Goal: Obtain resource: Download file/media

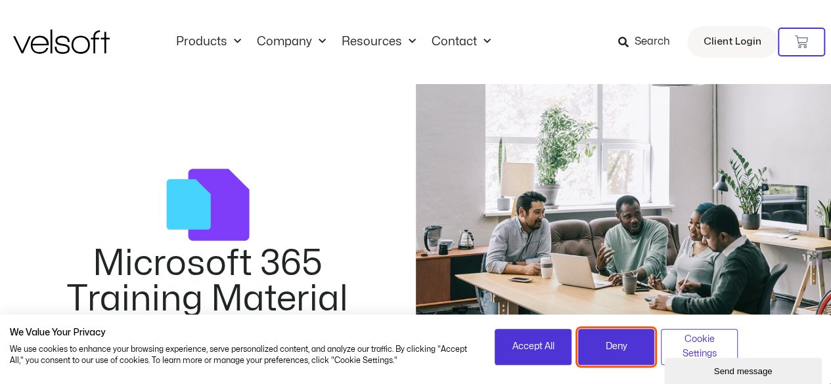
click at [626, 347] on span "Deny" at bounding box center [617, 347] width 22 height 14
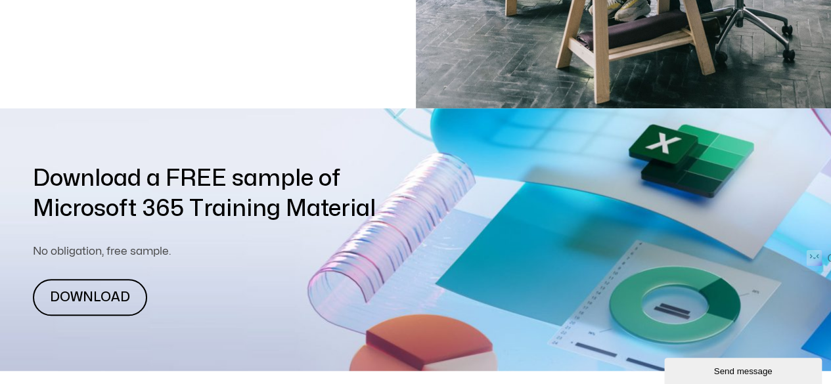
scroll to position [453, 0]
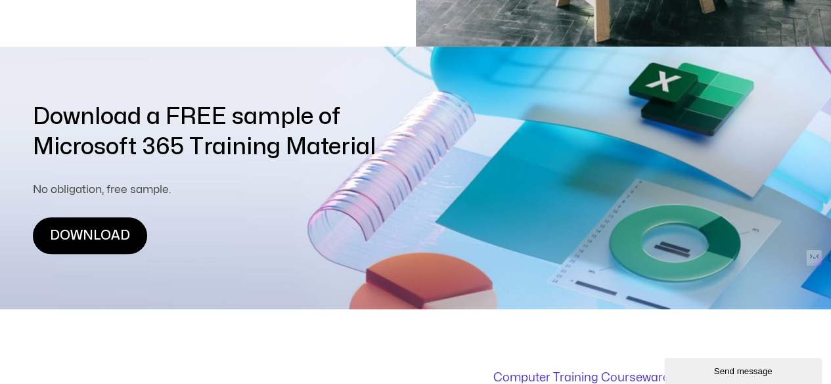
click at [80, 244] on link "DOWNLOAD" at bounding box center [90, 236] width 114 height 37
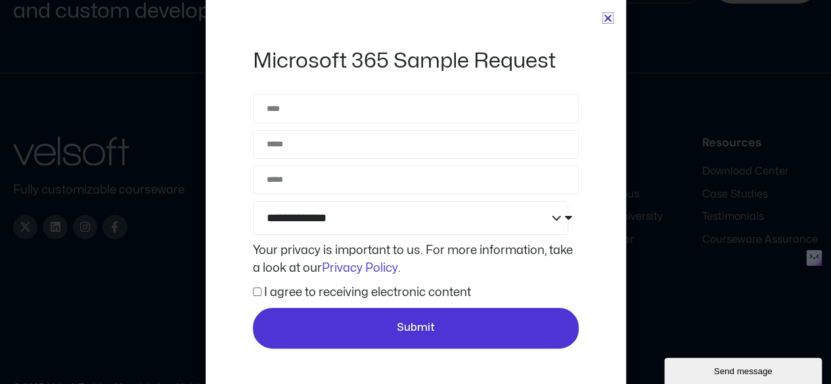
scroll to position [3540, 0]
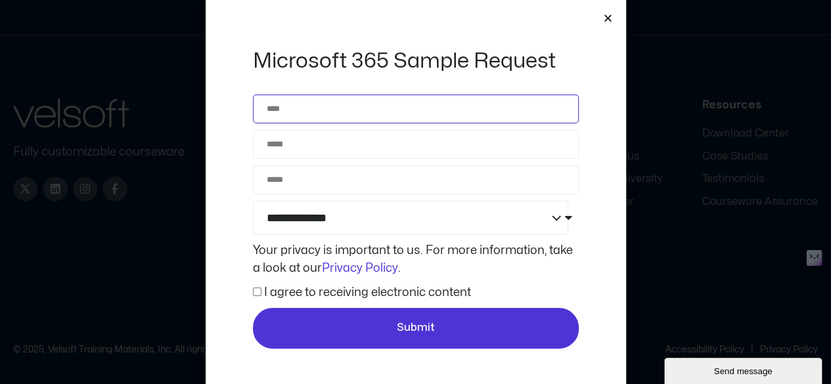
click at [294, 116] on input "Name" at bounding box center [416, 109] width 326 height 29
type input "*"
type input "*****"
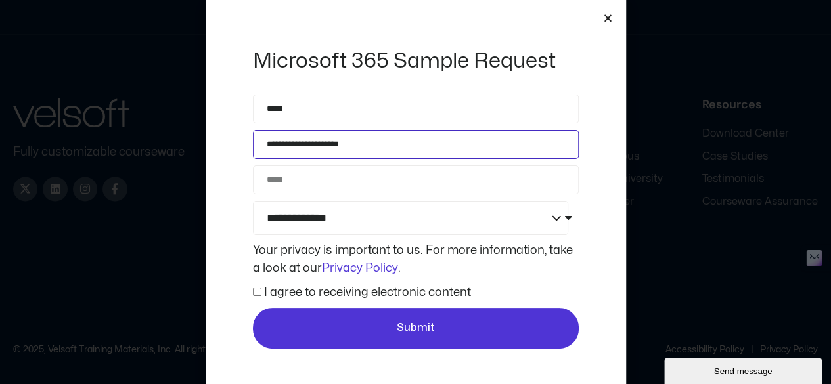
type input "**********"
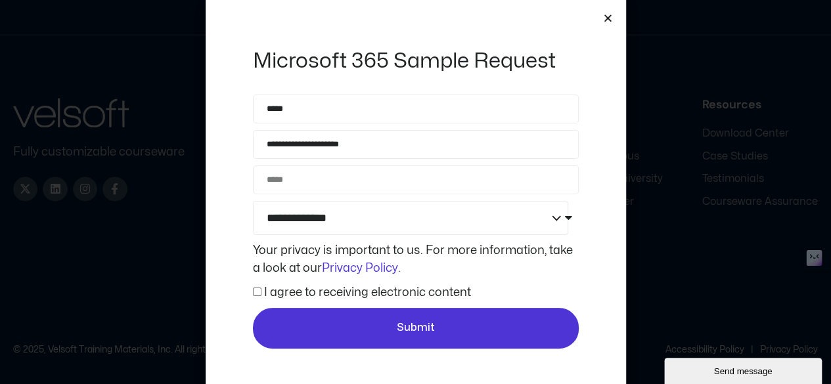
click at [269, 289] on label "I agree to receiving electronic content" at bounding box center [367, 292] width 207 height 11
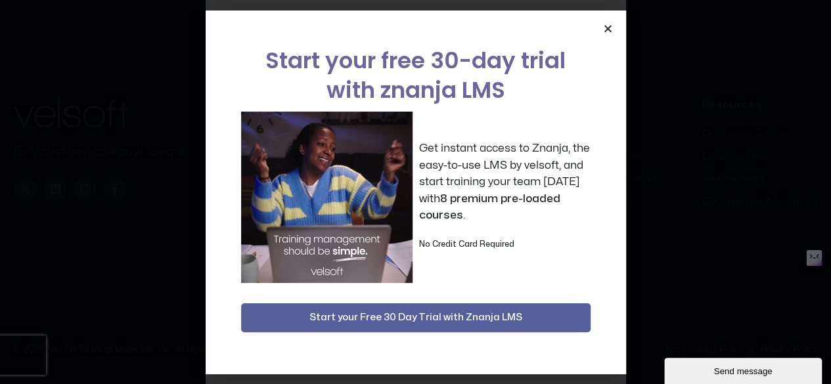
click at [608, 31] on icon "Close" at bounding box center [608, 29] width 10 height 10
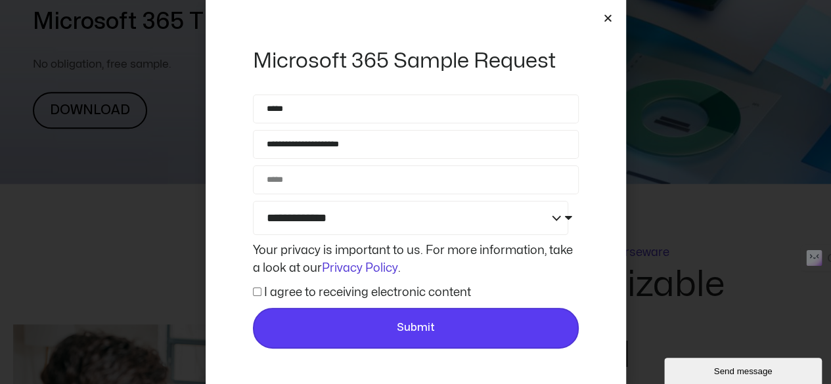
click at [386, 326] on span "Submit" at bounding box center [416, 328] width 302 height 17
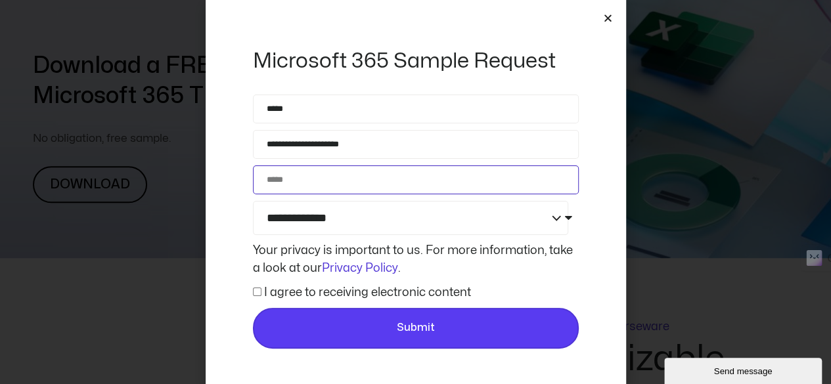
scroll to position [496, 0]
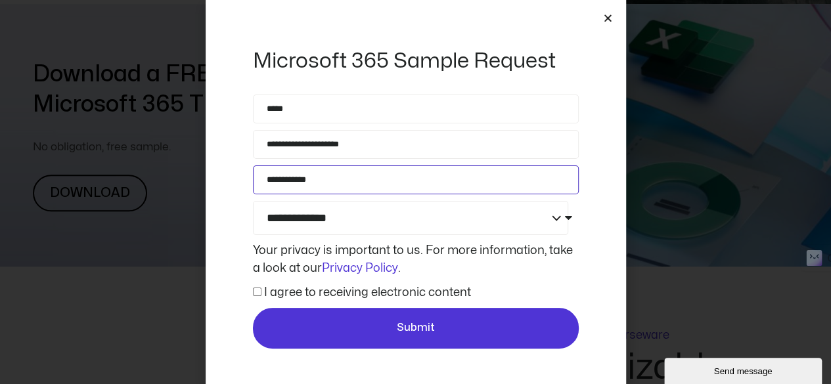
type input "**********"
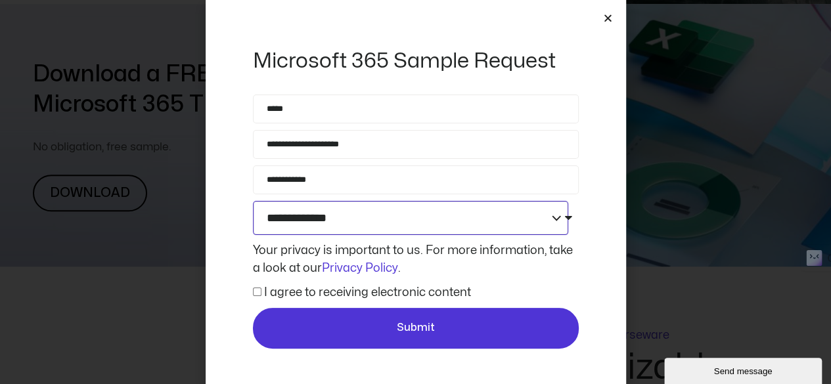
click at [342, 231] on select "**********" at bounding box center [411, 218] width 316 height 34
select select "**********"
click at [253, 201] on select "**********" at bounding box center [411, 218] width 316 height 34
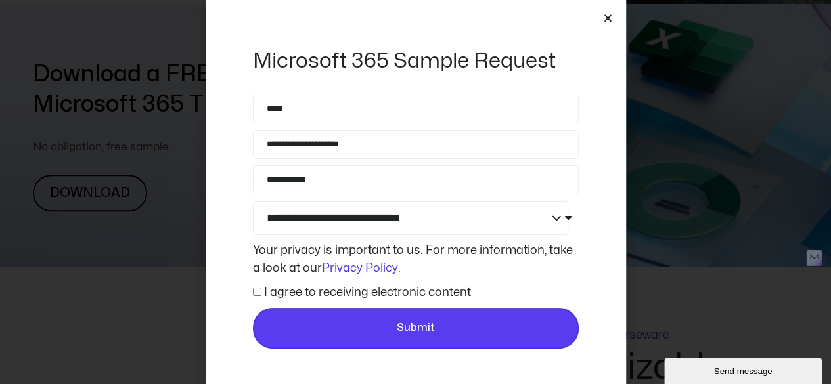
click at [349, 337] on button "Submit" at bounding box center [416, 328] width 326 height 41
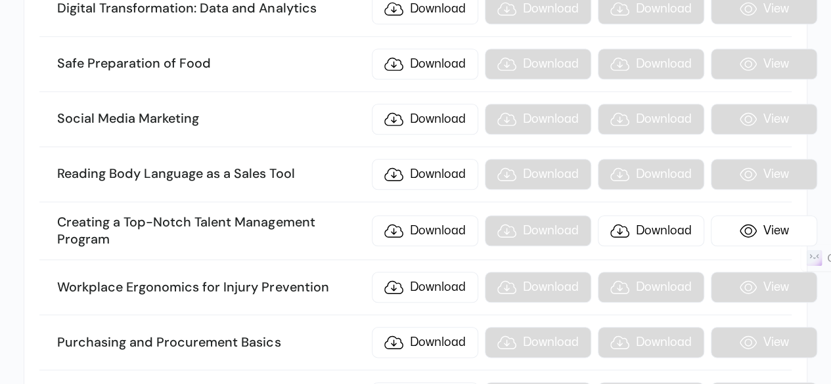
scroll to position [15564, 0]
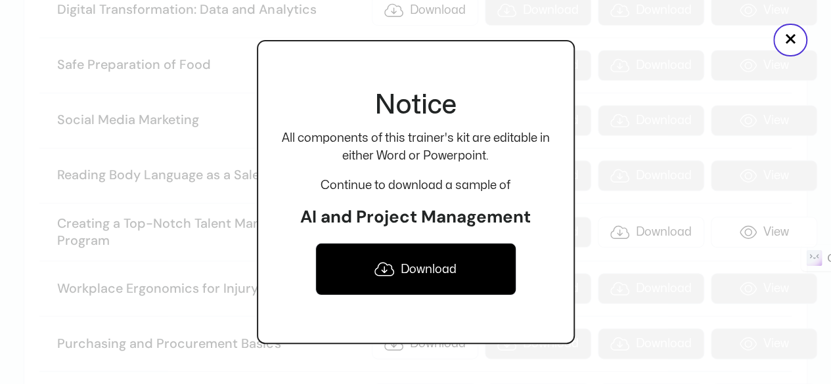
click at [418, 267] on link "Download" at bounding box center [415, 269] width 201 height 53
click at [568, 22] on div "Notice All components of this trainer's kit are editable in either Word or Powe…" at bounding box center [416, 192] width 318 height 384
click at [50, 244] on div at bounding box center [415, 192] width 831 height 384
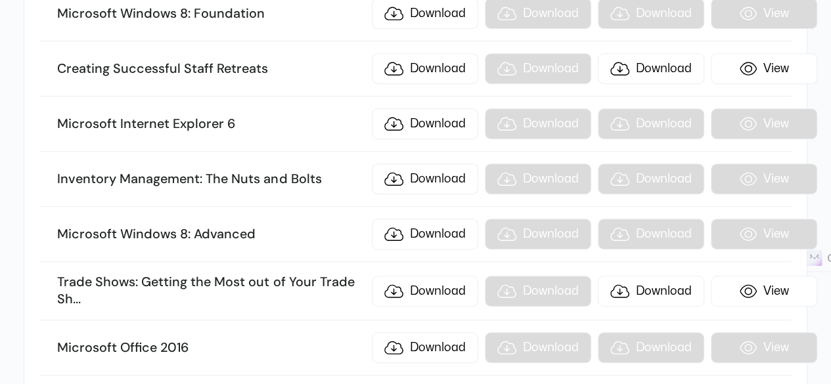
scroll to position [12774, 0]
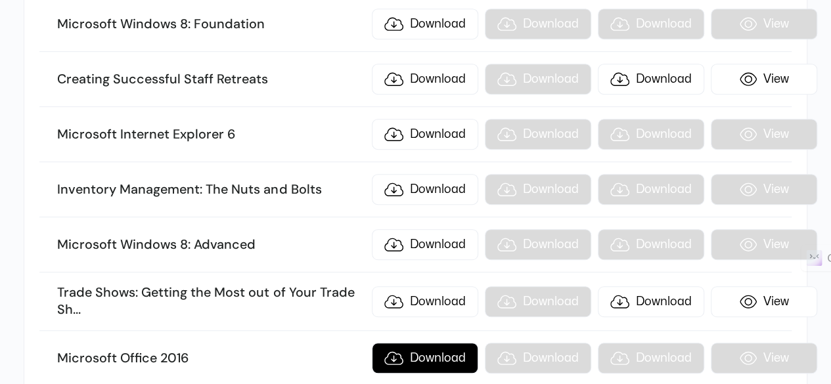
click at [426, 343] on link "Download" at bounding box center [425, 358] width 106 height 31
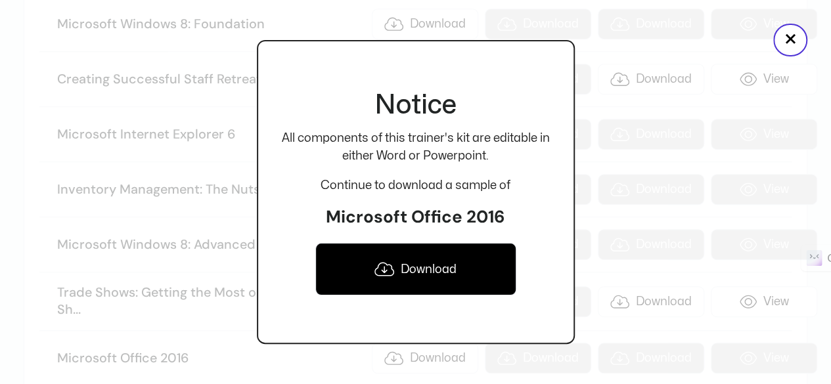
click at [407, 281] on link "Download" at bounding box center [415, 269] width 201 height 53
click at [11, 208] on div at bounding box center [415, 192] width 831 height 384
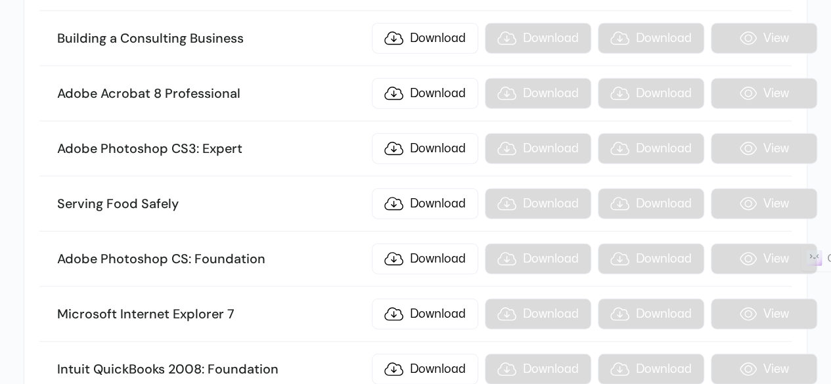
scroll to position [11535, 0]
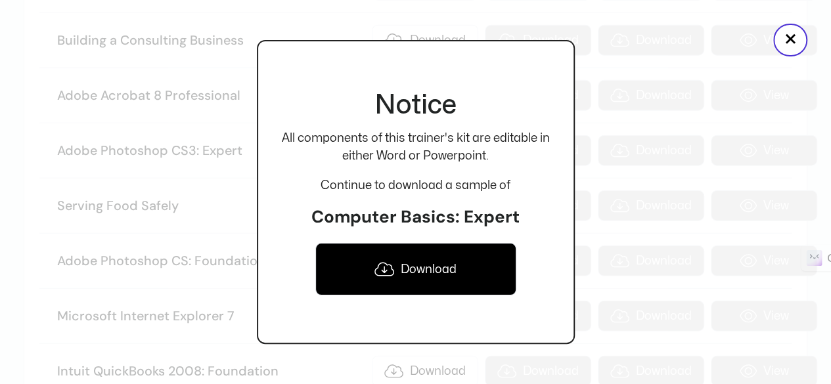
click at [408, 269] on link "Download" at bounding box center [415, 269] width 201 height 53
click at [162, 105] on div at bounding box center [415, 192] width 831 height 384
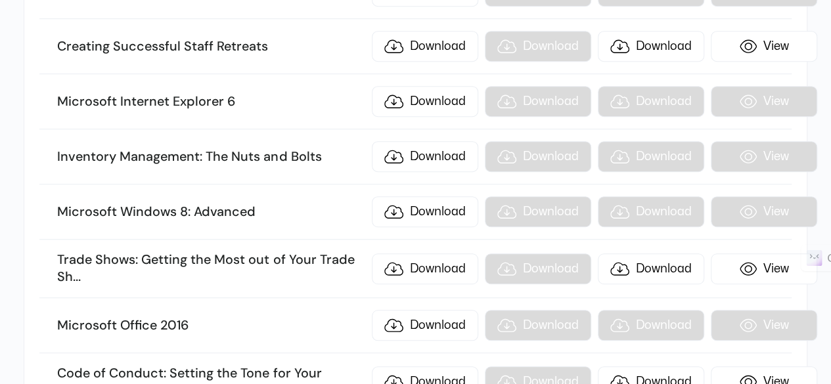
scroll to position [12800, 0]
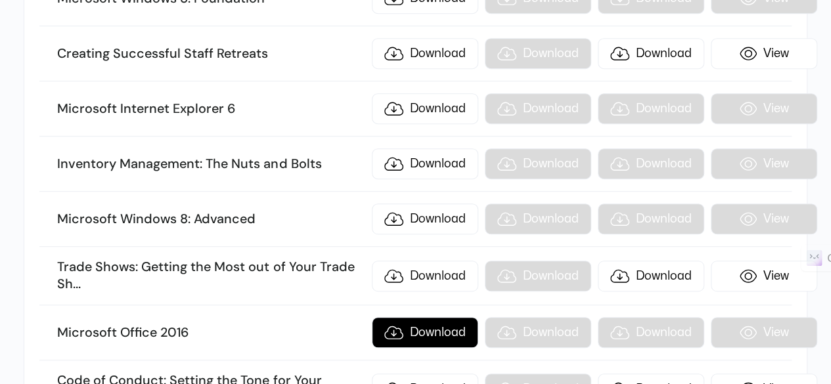
click at [425, 317] on link "Download" at bounding box center [425, 332] width 106 height 31
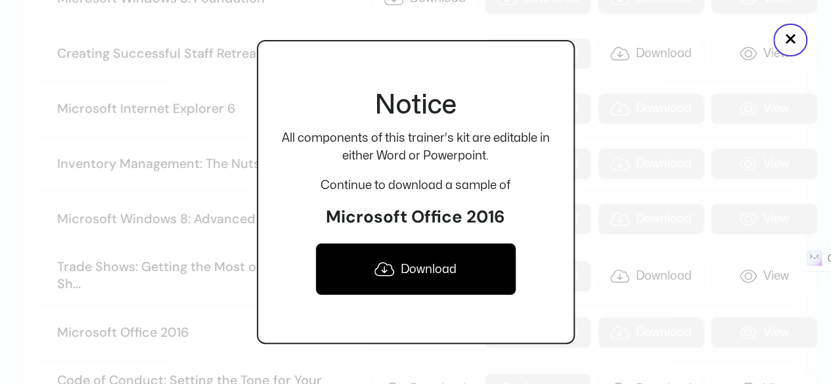
click at [425, 261] on link "Download" at bounding box center [415, 269] width 201 height 53
click at [76, 265] on div at bounding box center [415, 192] width 831 height 384
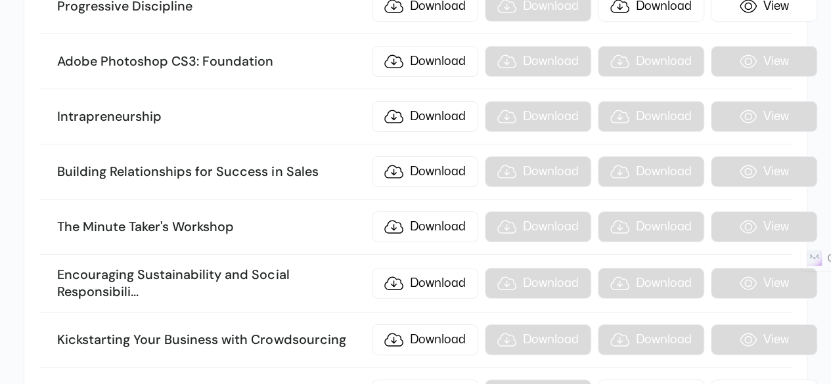
click at [242, 255] on li "Encouraging Sustainability and Social Responsibili ... ty in Business Download …" at bounding box center [415, 284] width 752 height 58
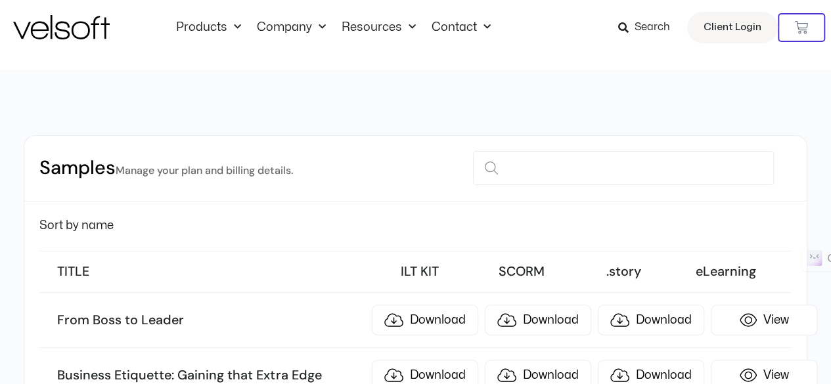
scroll to position [0, 0]
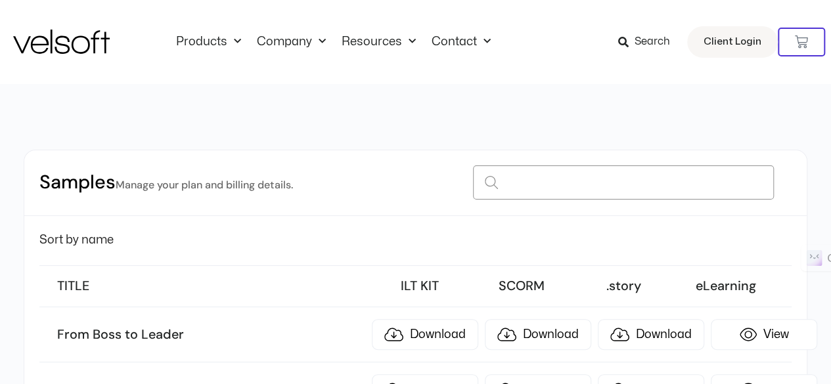
click at [585, 191] on input at bounding box center [623, 183] width 301 height 34
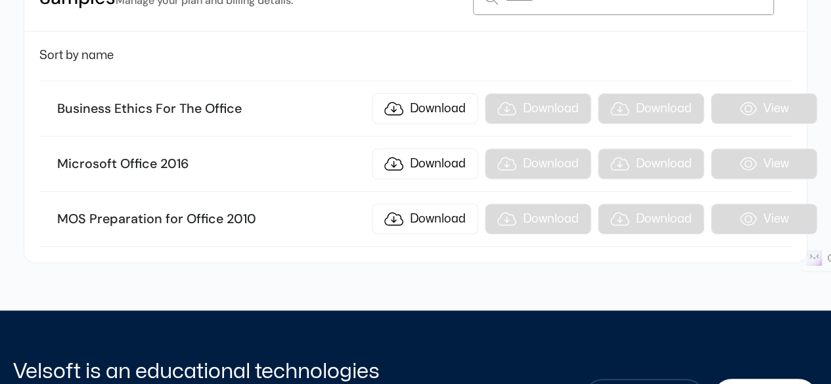
scroll to position [185, 0]
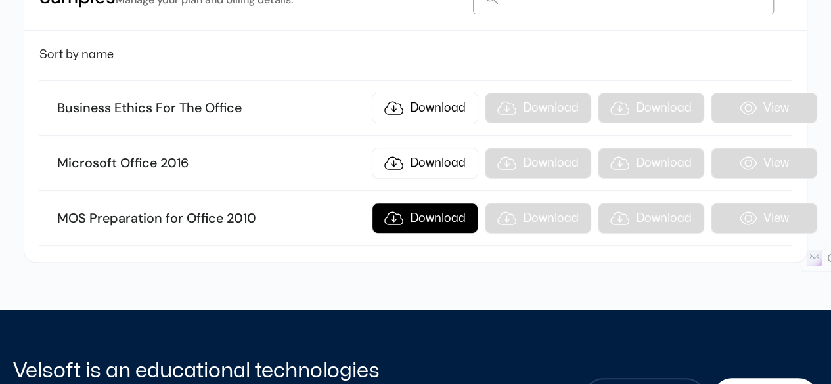
type input "******"
click at [412, 212] on link "Download" at bounding box center [425, 218] width 106 height 31
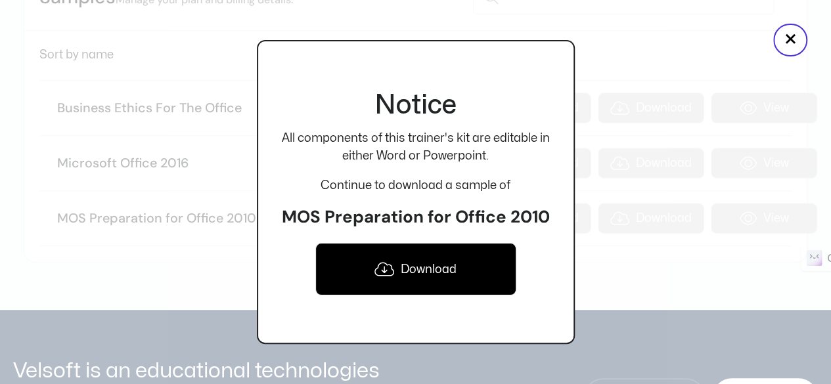
click at [409, 267] on link "Download" at bounding box center [415, 269] width 201 height 53
click at [206, 323] on div at bounding box center [415, 192] width 831 height 384
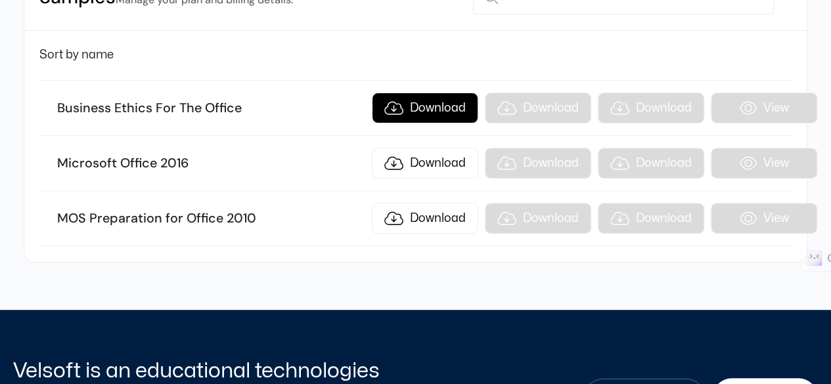
click at [432, 105] on link "Download" at bounding box center [425, 108] width 106 height 31
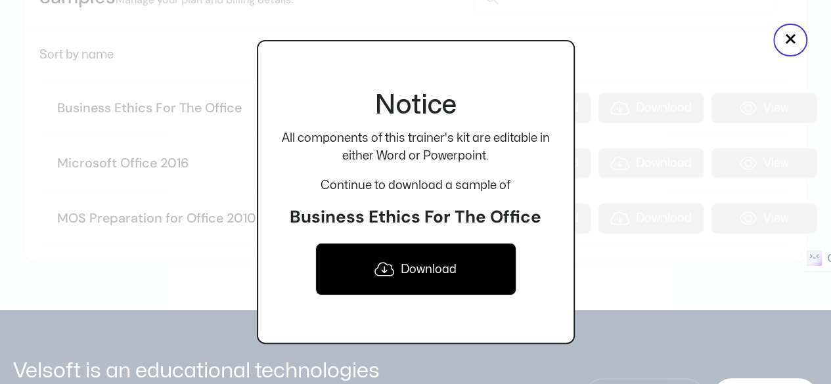
click at [376, 273] on icon at bounding box center [385, 270] width 20 height 16
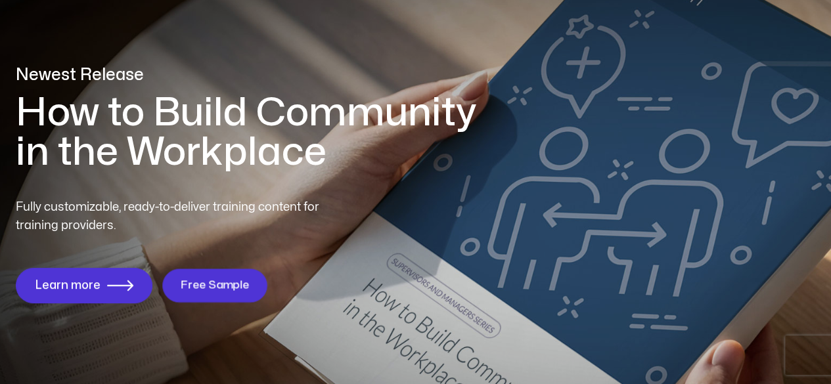
click at [215, 289] on span "Free Sample" at bounding box center [214, 285] width 69 height 12
